Goal: Task Accomplishment & Management: Use online tool/utility

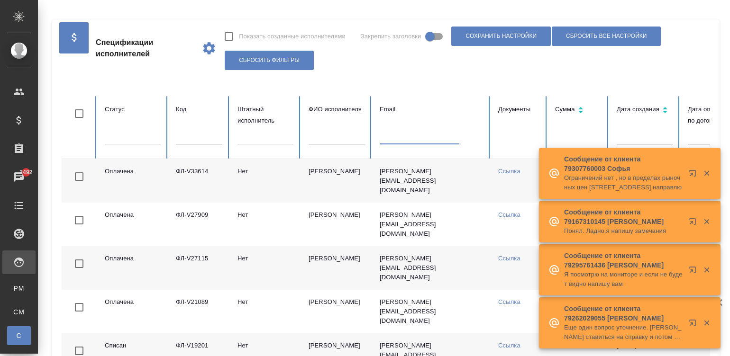
click at [334, 139] on input "text" at bounding box center [337, 137] width 56 height 13
type input ","
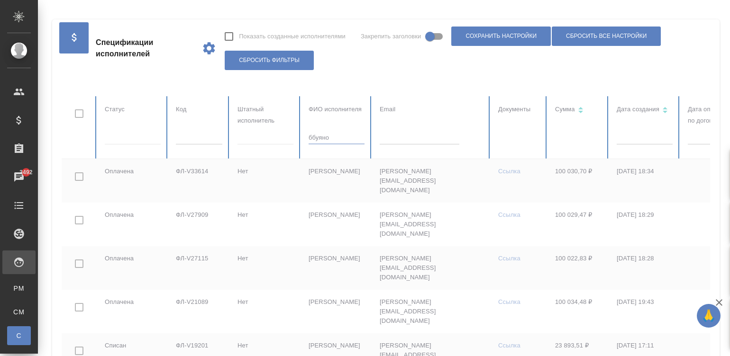
type input "ббуянов"
click at [328, 137] on input "ббуянов" at bounding box center [337, 137] width 56 height 13
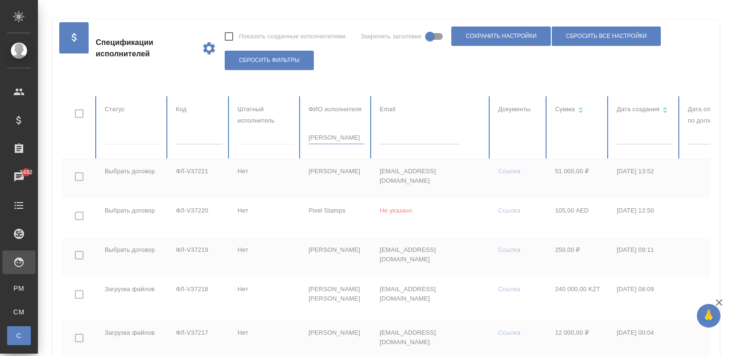
checkbox input "true"
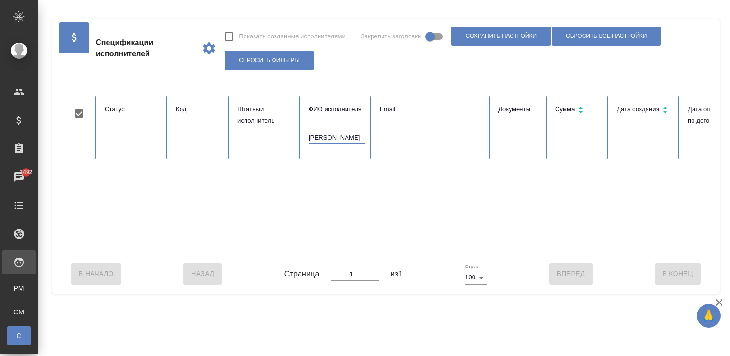
click at [332, 137] on input "ббуянов" at bounding box center [337, 137] width 56 height 13
type input "буянов"
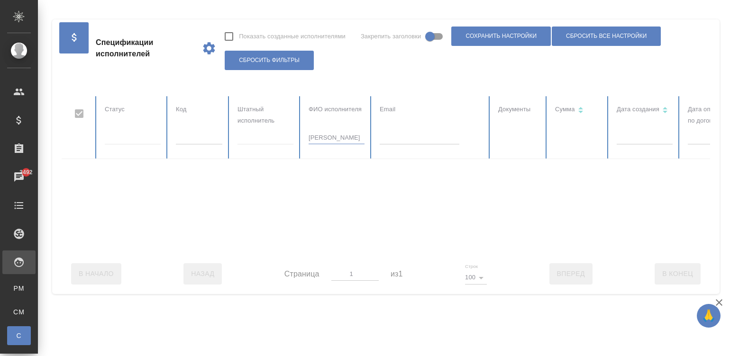
checkbox input "false"
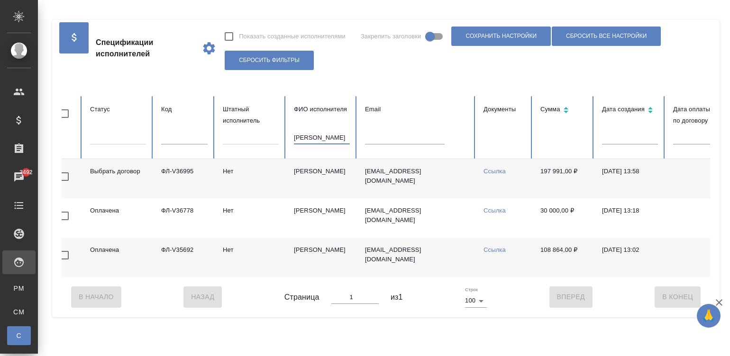
scroll to position [0, 6]
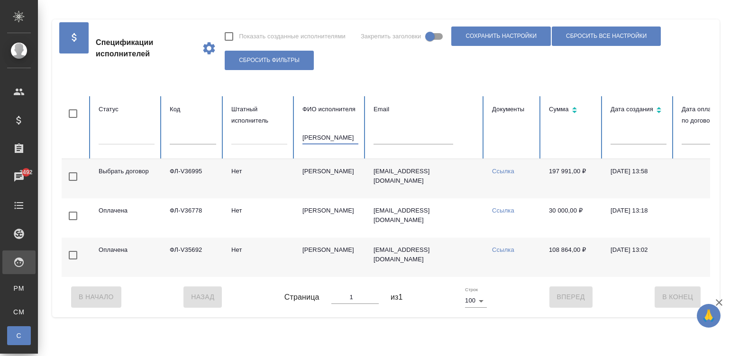
click at [469, 179] on td "rexar949@yandex.ru" at bounding box center [425, 178] width 119 height 39
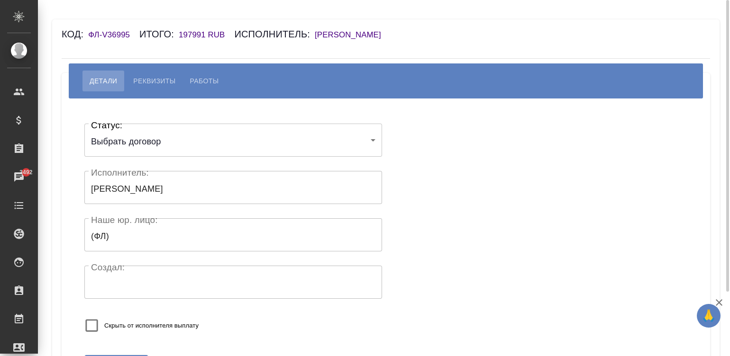
click at [350, 32] on h6 "[PERSON_NAME]" at bounding box center [353, 34] width 76 height 9
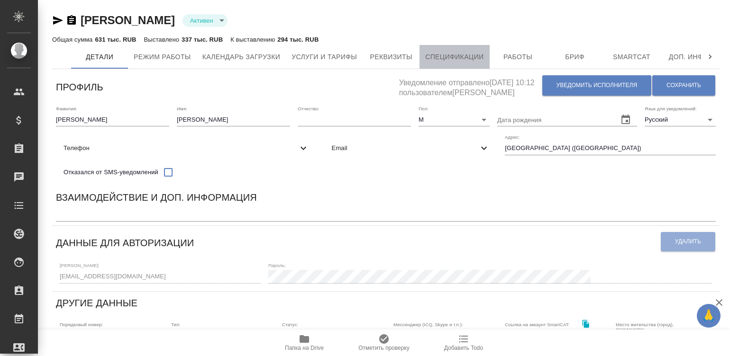
click at [454, 55] on span "Спецификации" at bounding box center [454, 57] width 58 height 12
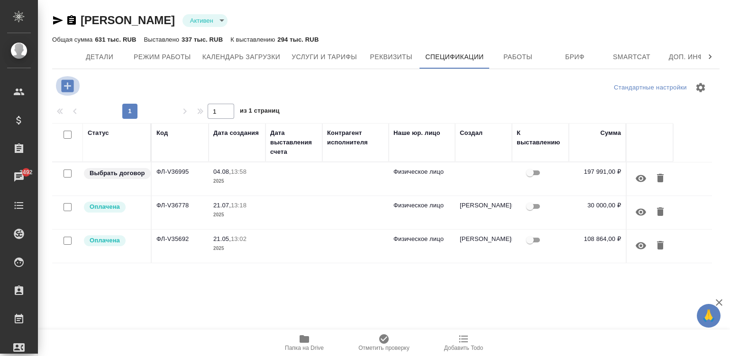
click at [66, 79] on icon "button" at bounding box center [67, 86] width 17 height 17
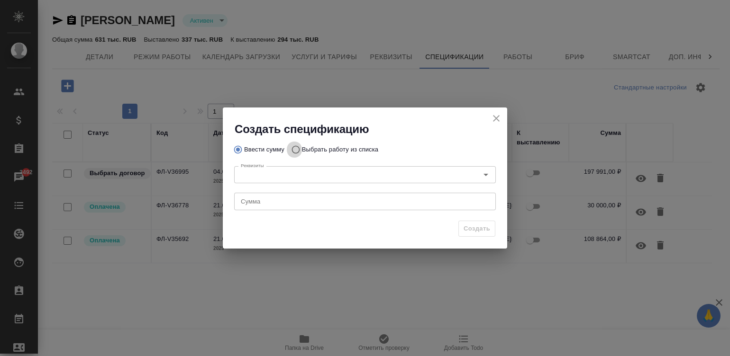
click at [295, 146] on input "Выбрать работу из списка" at bounding box center [294, 150] width 15 height 18
radio input "true"
radio input "false"
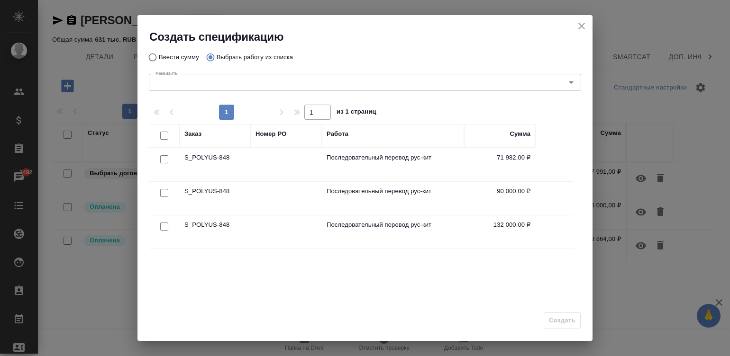
click at [164, 133] on input "checkbox" at bounding box center [164, 136] width 8 height 8
checkbox input "true"
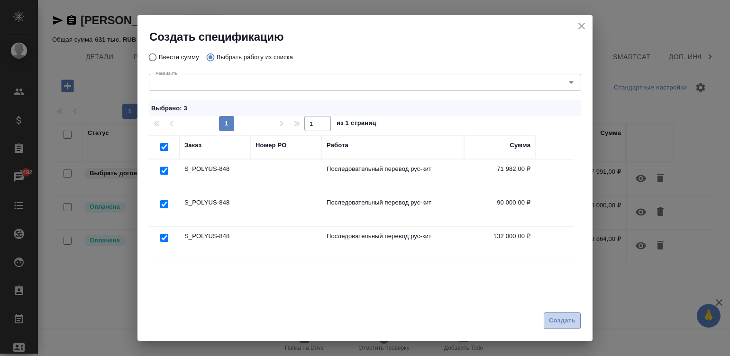
click at [564, 321] on span "Создать" at bounding box center [562, 321] width 27 height 11
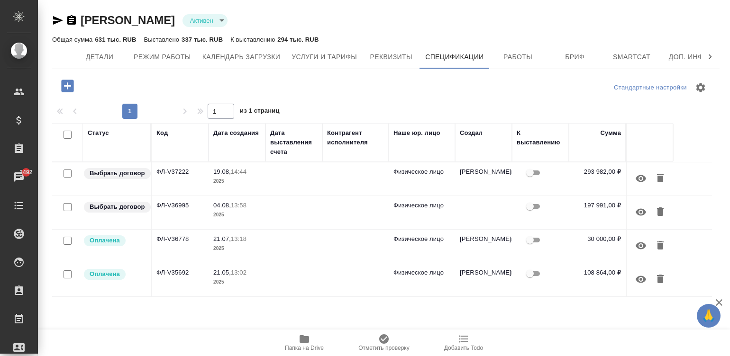
click at [358, 184] on td at bounding box center [355, 179] width 66 height 33
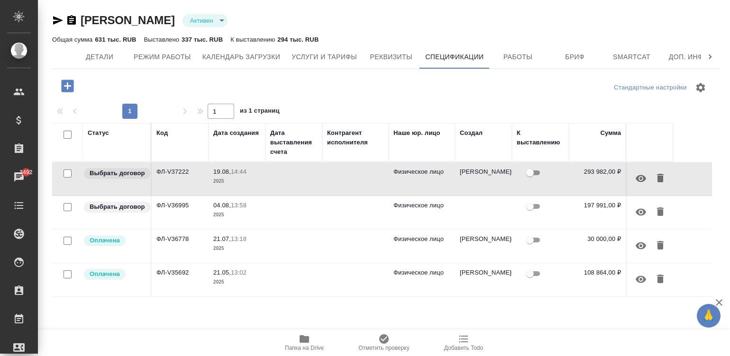
click at [358, 184] on td at bounding box center [355, 179] width 66 height 33
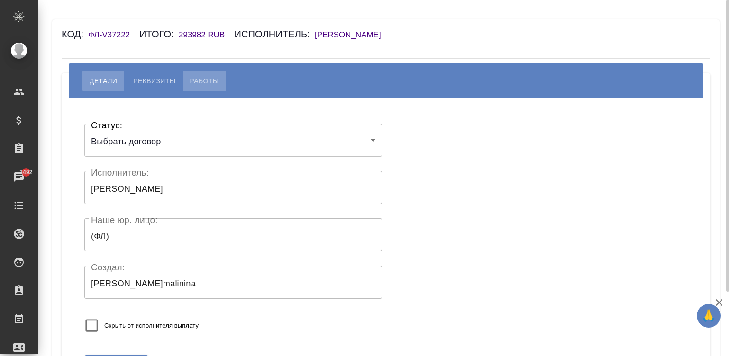
click at [204, 76] on span "Работы" at bounding box center [204, 80] width 29 height 11
select select "10"
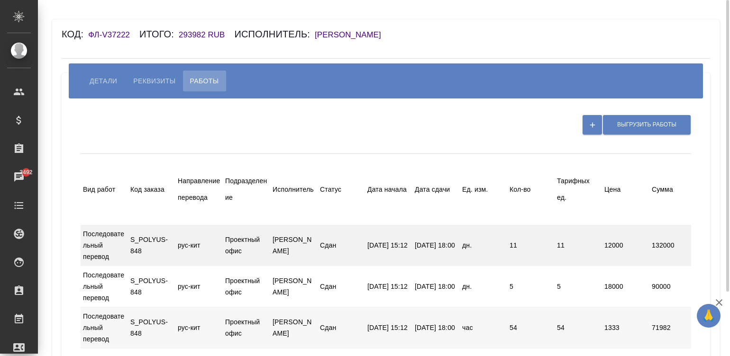
click at [460, 256] on div "Последовательный перевод S_POLYUS-848 рус-кит Проектный офис Буянов Александр С…" at bounding box center [481, 245] width 800 height 41
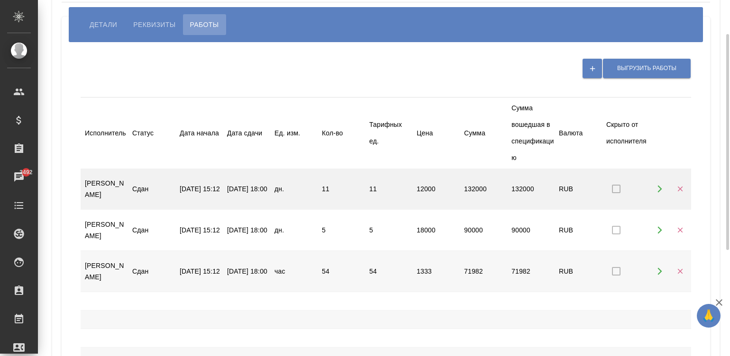
scroll to position [0, 189]
click at [626, 65] on span "Выгрузить работы" at bounding box center [646, 68] width 59 height 8
